Goal: Find specific page/section: Find specific page/section

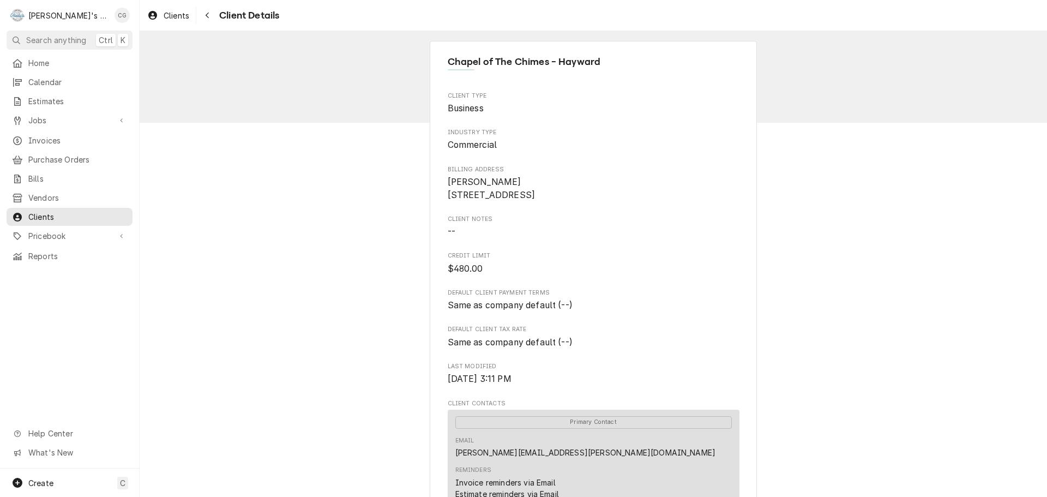
scroll to position [327, 0]
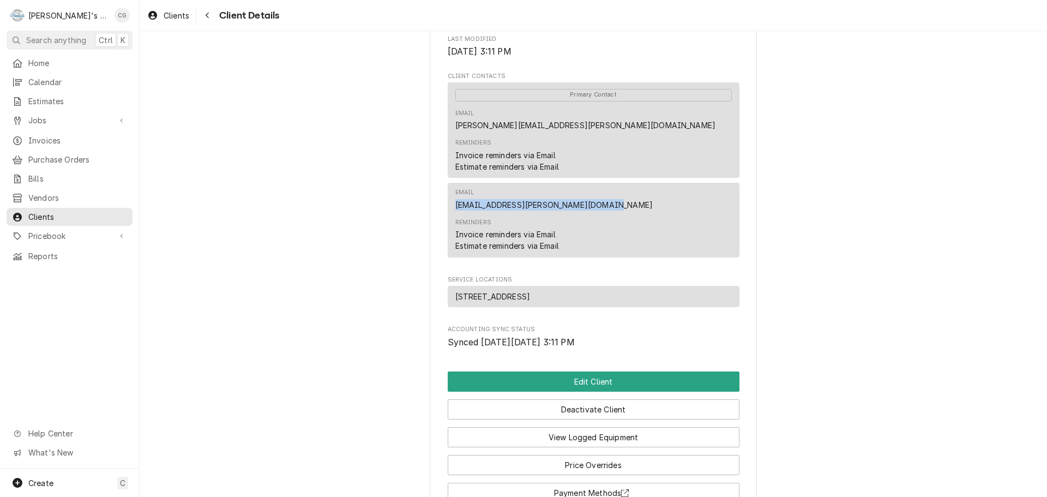
click at [38, 40] on span "Search anything" at bounding box center [56, 39] width 60 height 11
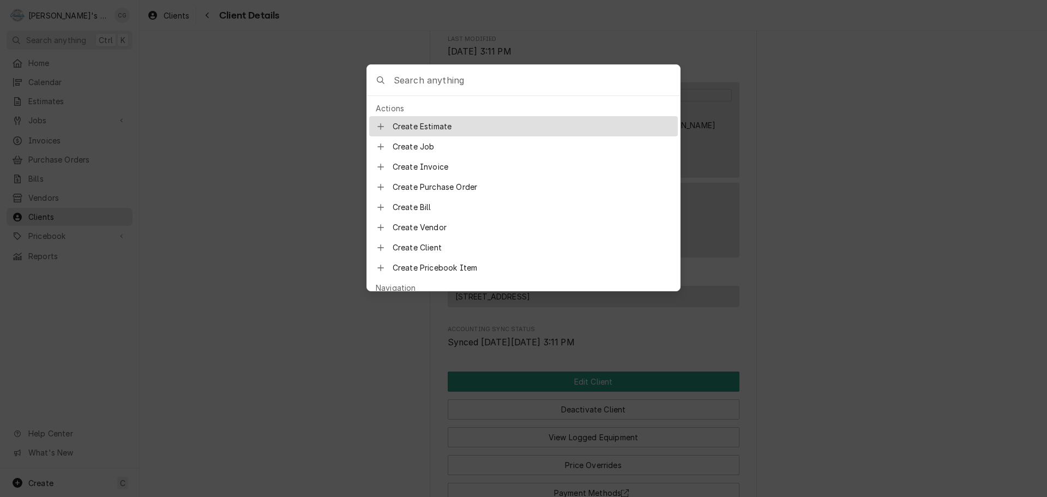
type input "Ruhstaller Brewing"
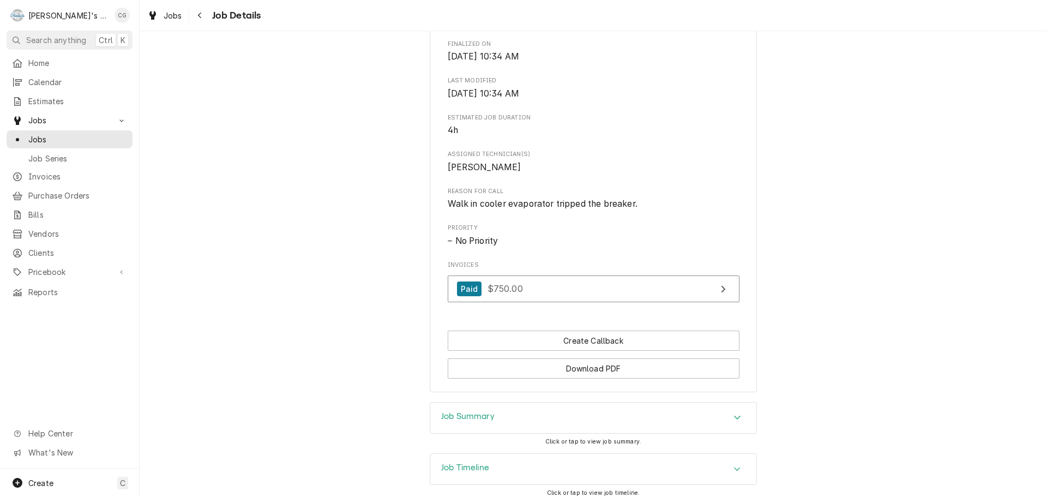
scroll to position [287, 0]
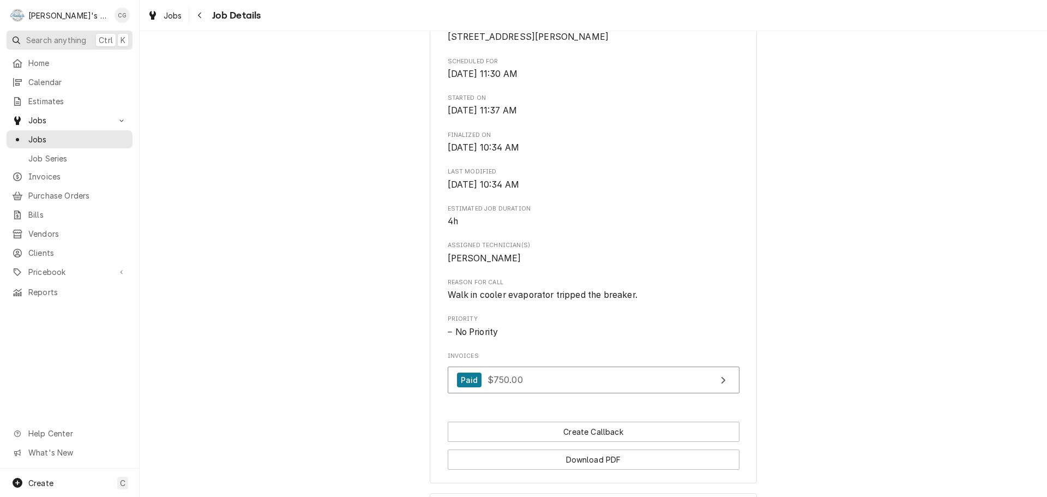
click at [51, 40] on span "Search anything" at bounding box center [56, 39] width 60 height 11
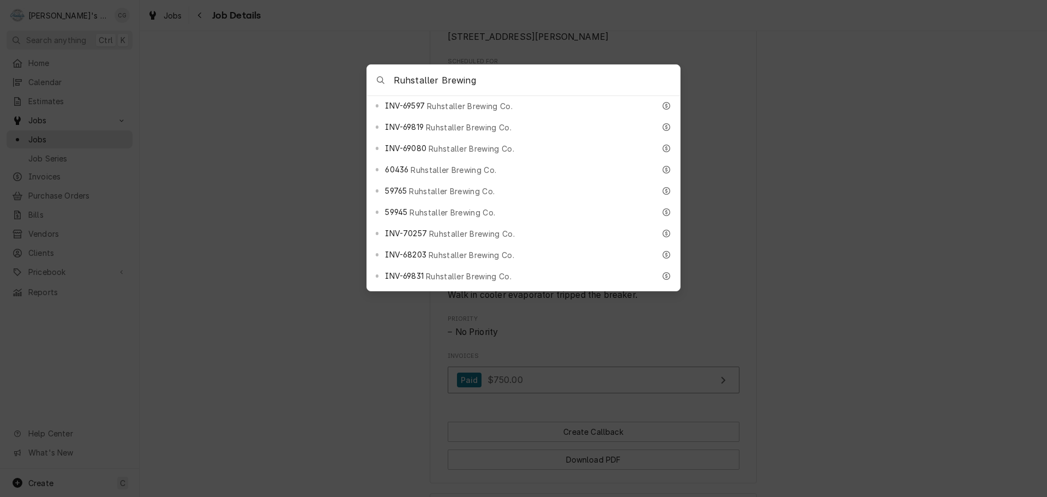
scroll to position [600, 0]
type input "Ruhstaller Brewing"
click at [493, 287] on span "Business" at bounding box center [487, 292] width 33 height 11
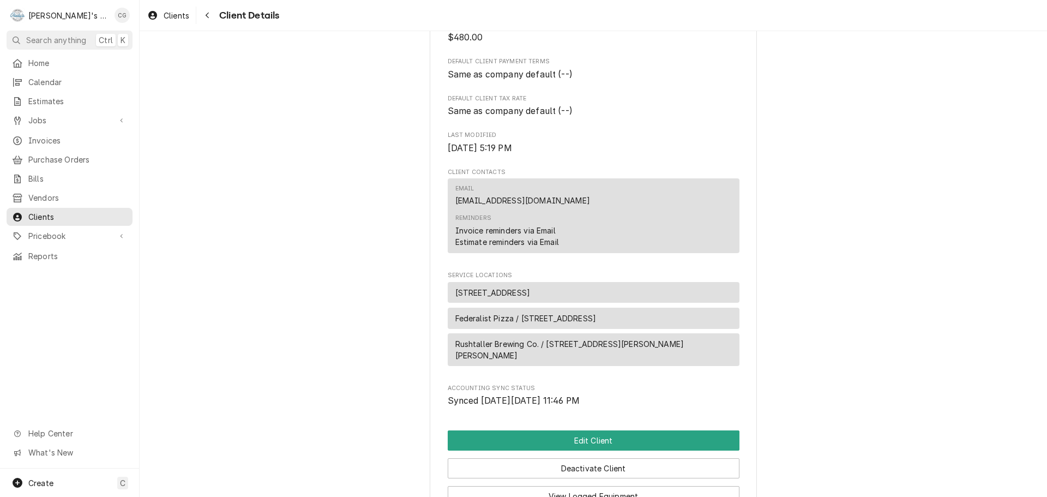
scroll to position [164, 0]
